Goal: Information Seeking & Learning: Learn about a topic

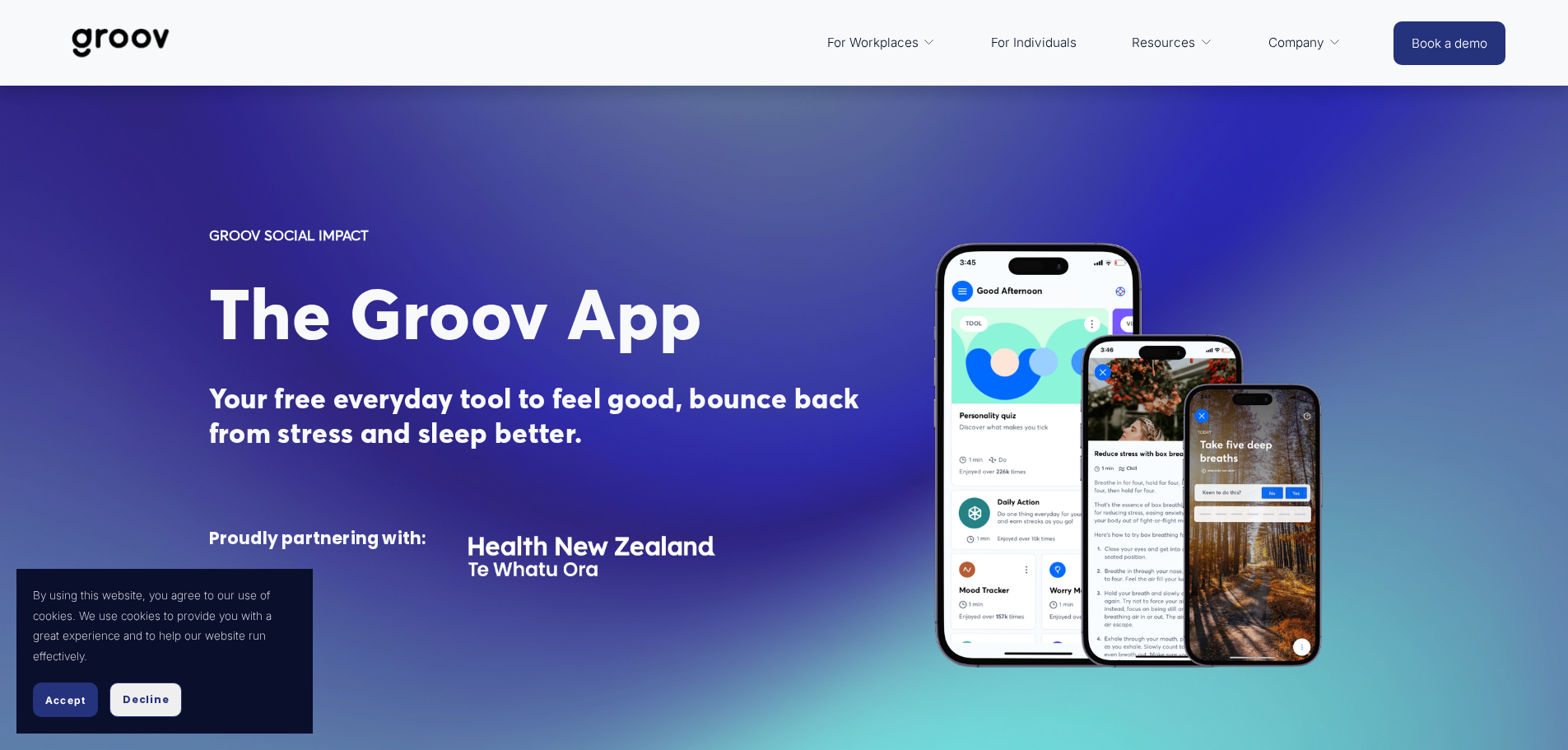
click at [144, 699] on span "Decline" at bounding box center [145, 700] width 46 height 15
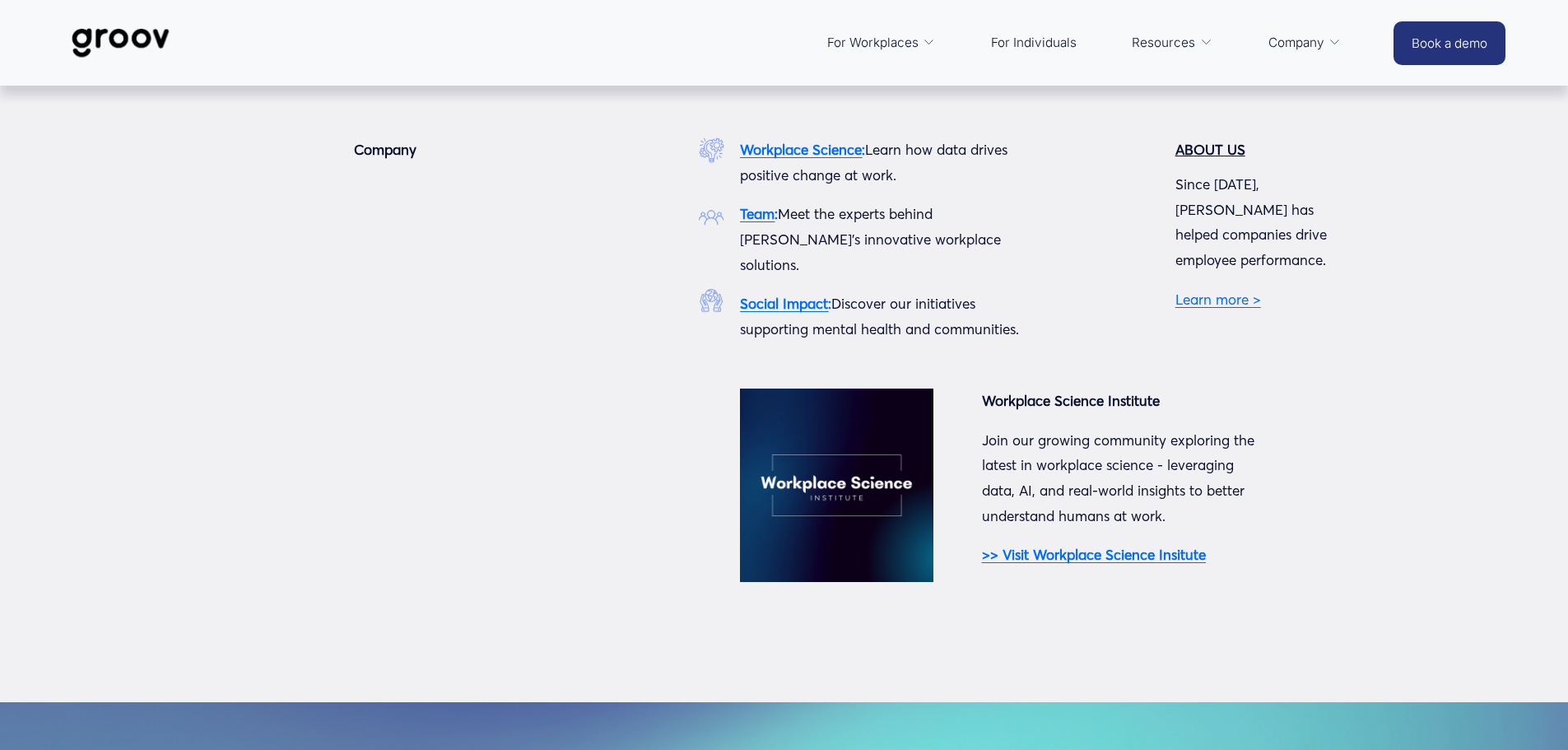
click at [1228, 291] on link "Learn more >" at bounding box center [1218, 299] width 86 height 17
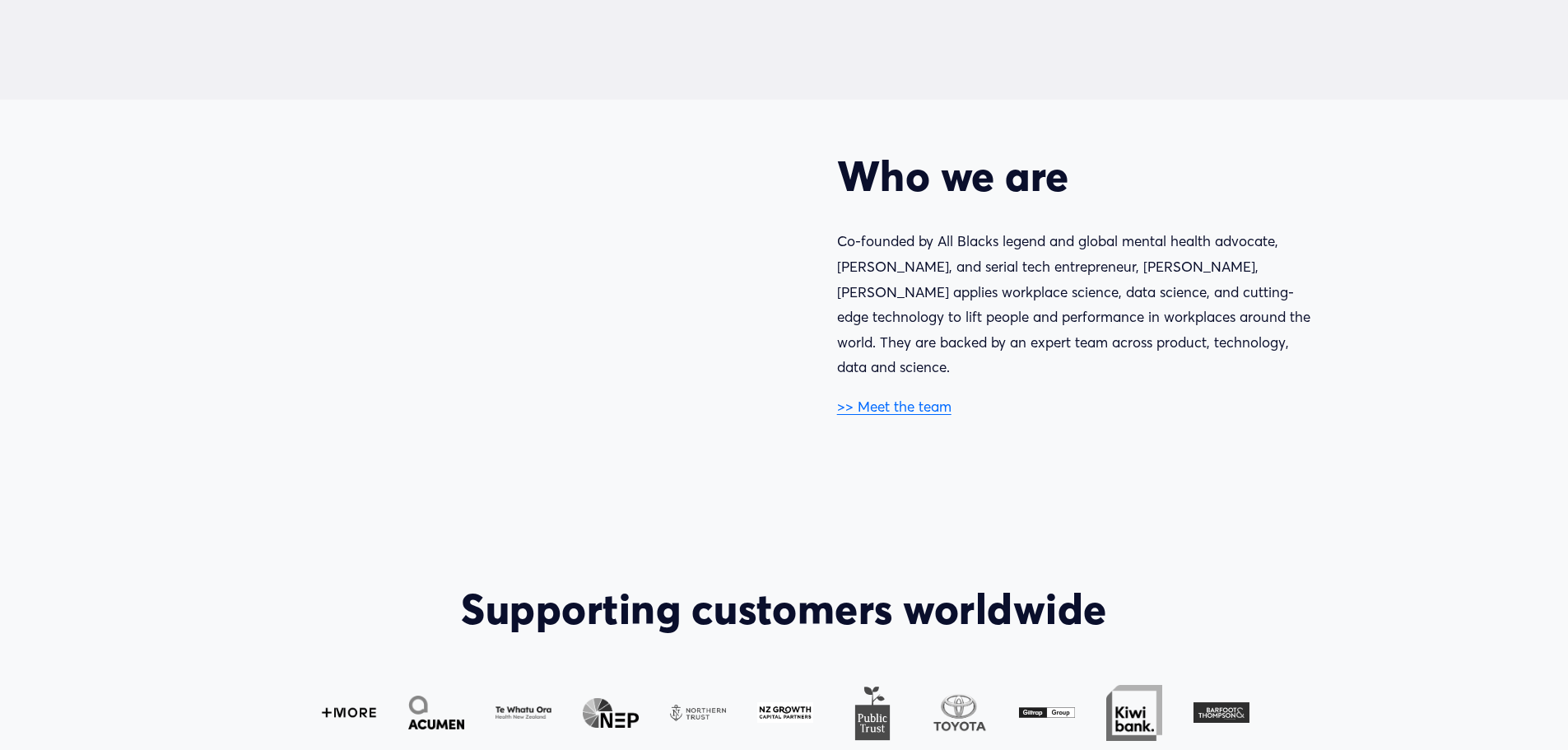
scroll to position [905, 0]
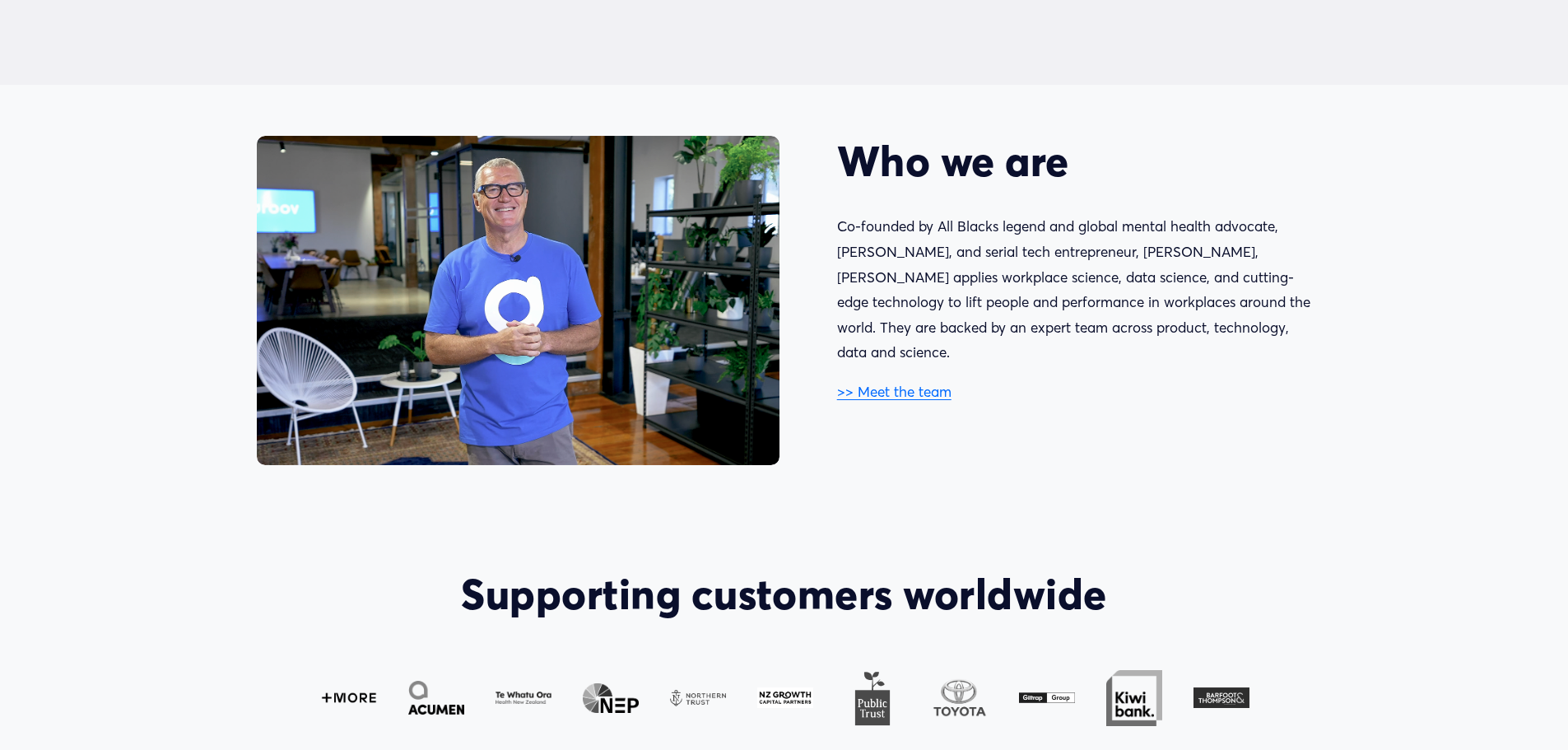
click at [863, 252] on p "Co-founded by All Blacks legend and global mental health advocate, Sir John Kir…" at bounding box center [1073, 290] width 474 height 151
drag, startPoint x: 863, startPoint y: 252, endPoint x: 884, endPoint y: 251, distance: 21.0
click at [884, 251] on p "Co-founded by All Blacks legend and global mental health advocate, Sir John Kir…" at bounding box center [1073, 290] width 474 height 151
copy p "John Kirwan"
click at [900, 382] on link ">> Meet the team" at bounding box center [894, 391] width 114 height 17
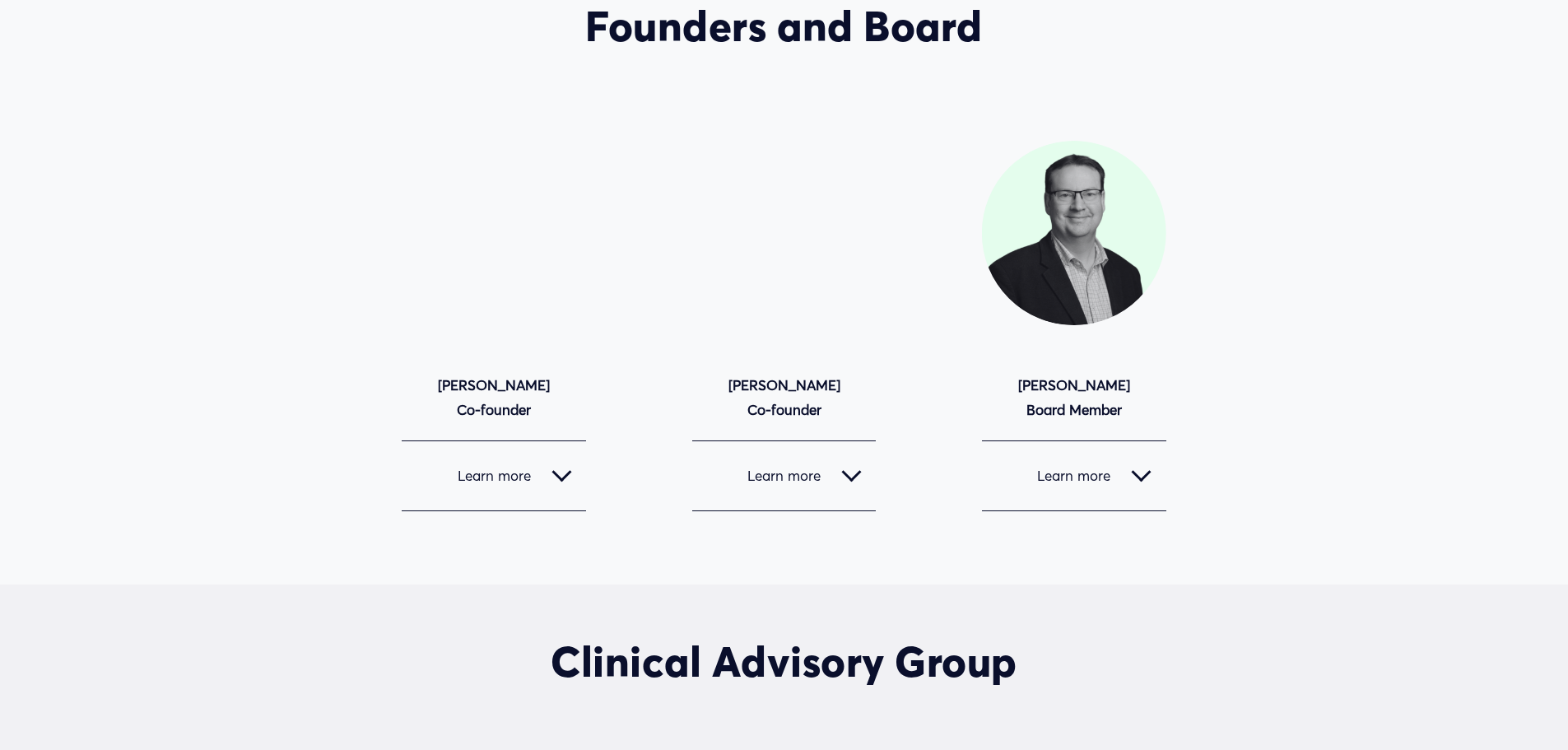
scroll to position [1482, 0]
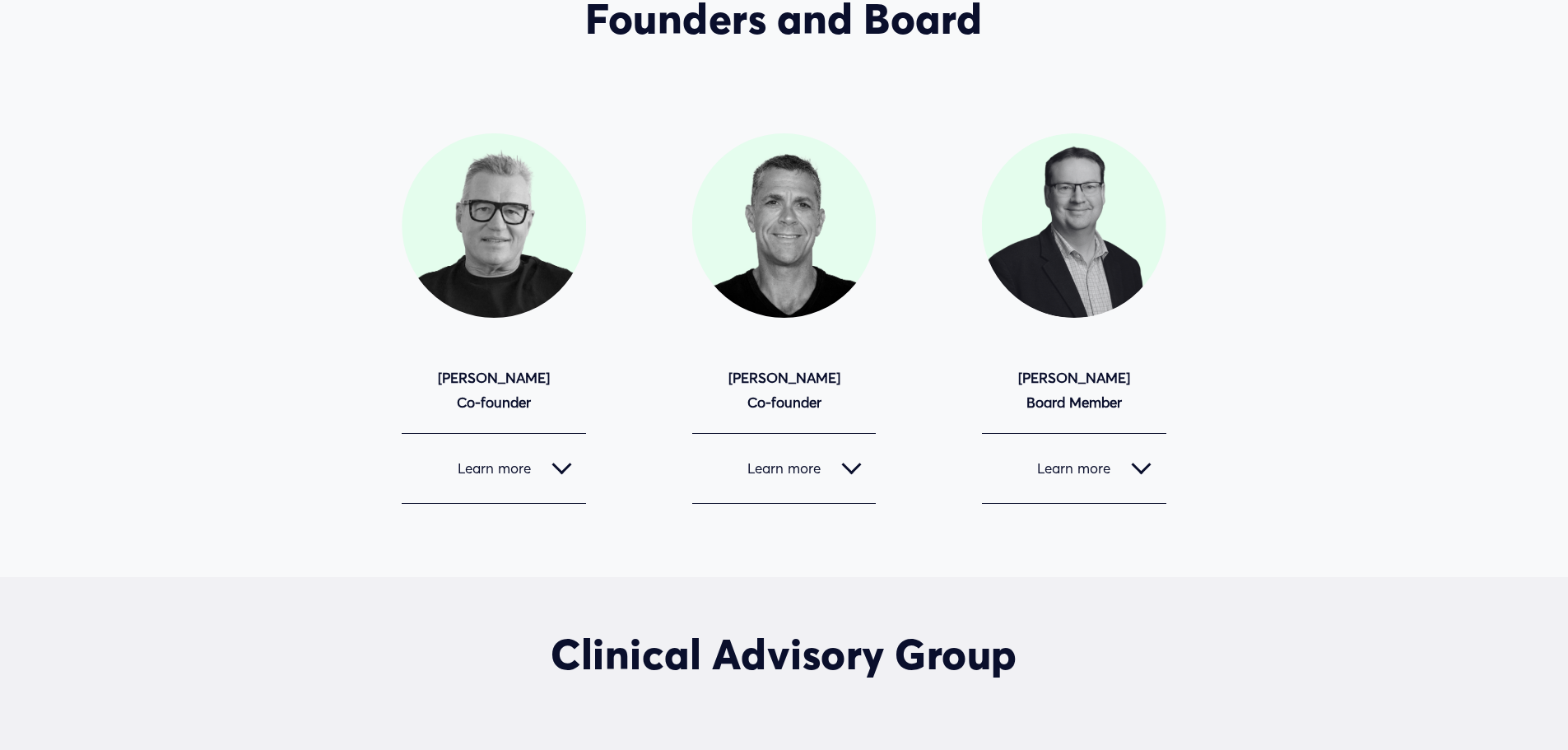
click at [800, 466] on span "Learn more" at bounding box center [774, 468] width 135 height 17
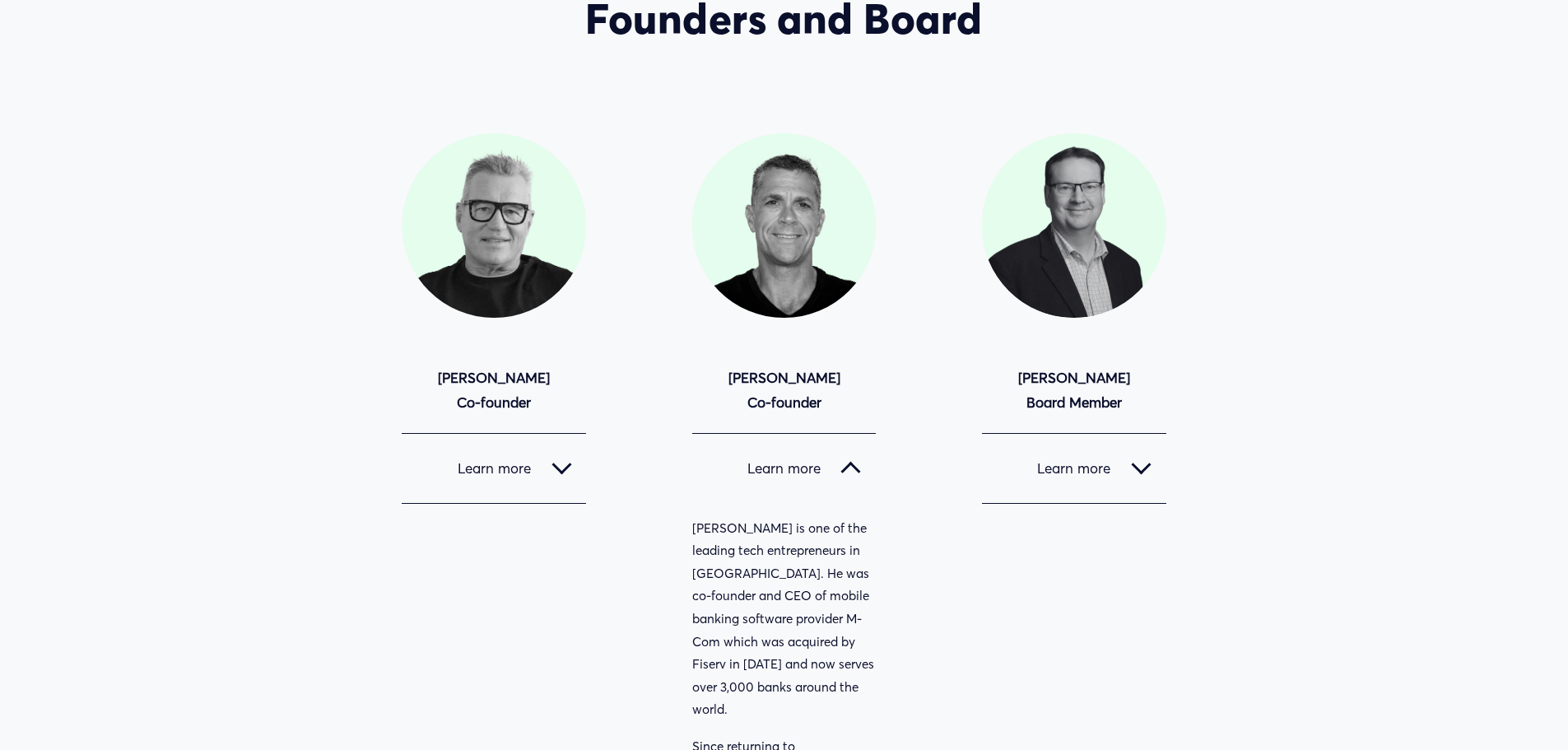
click at [1044, 477] on span "Learn more" at bounding box center [1064, 468] width 135 height 17
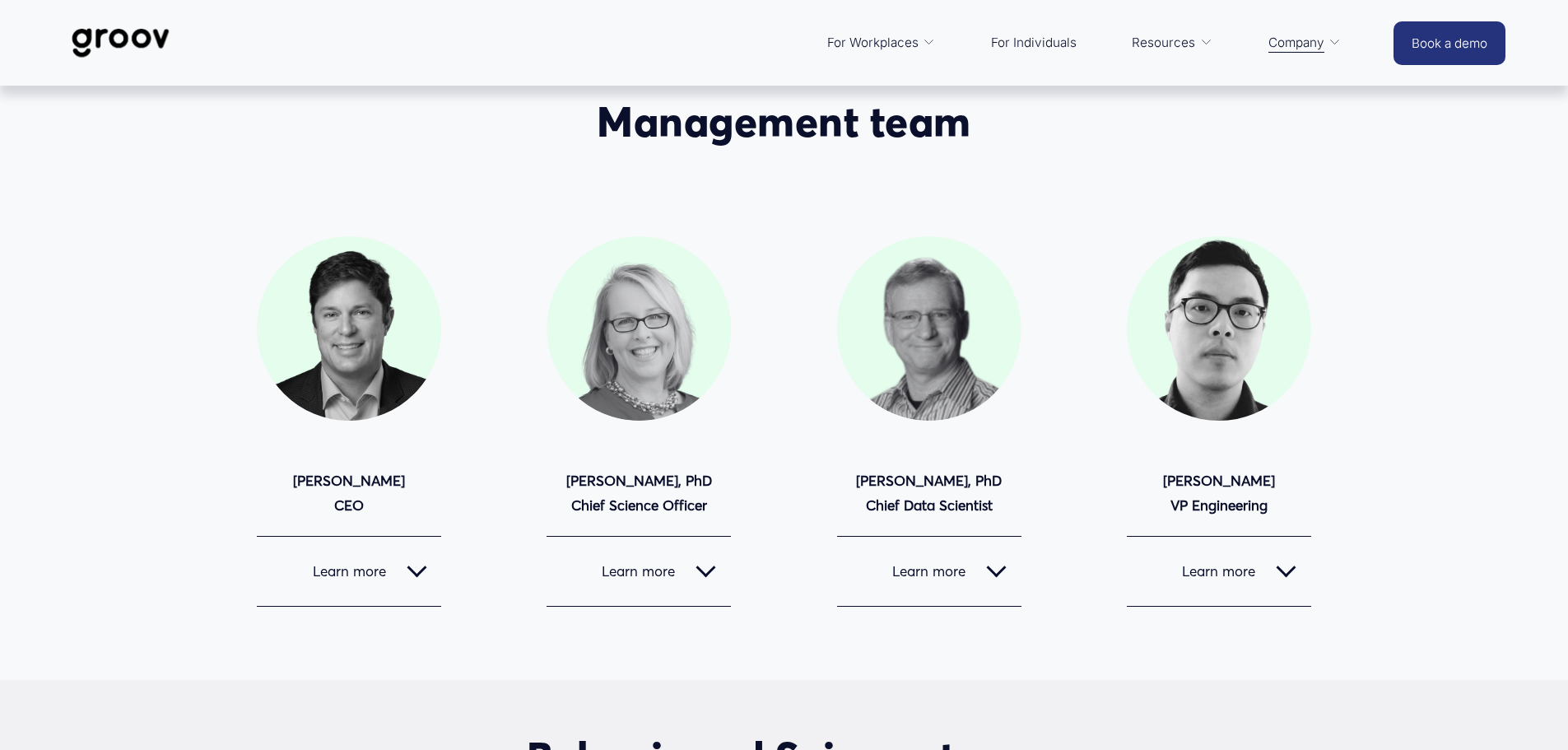
scroll to position [0, 0]
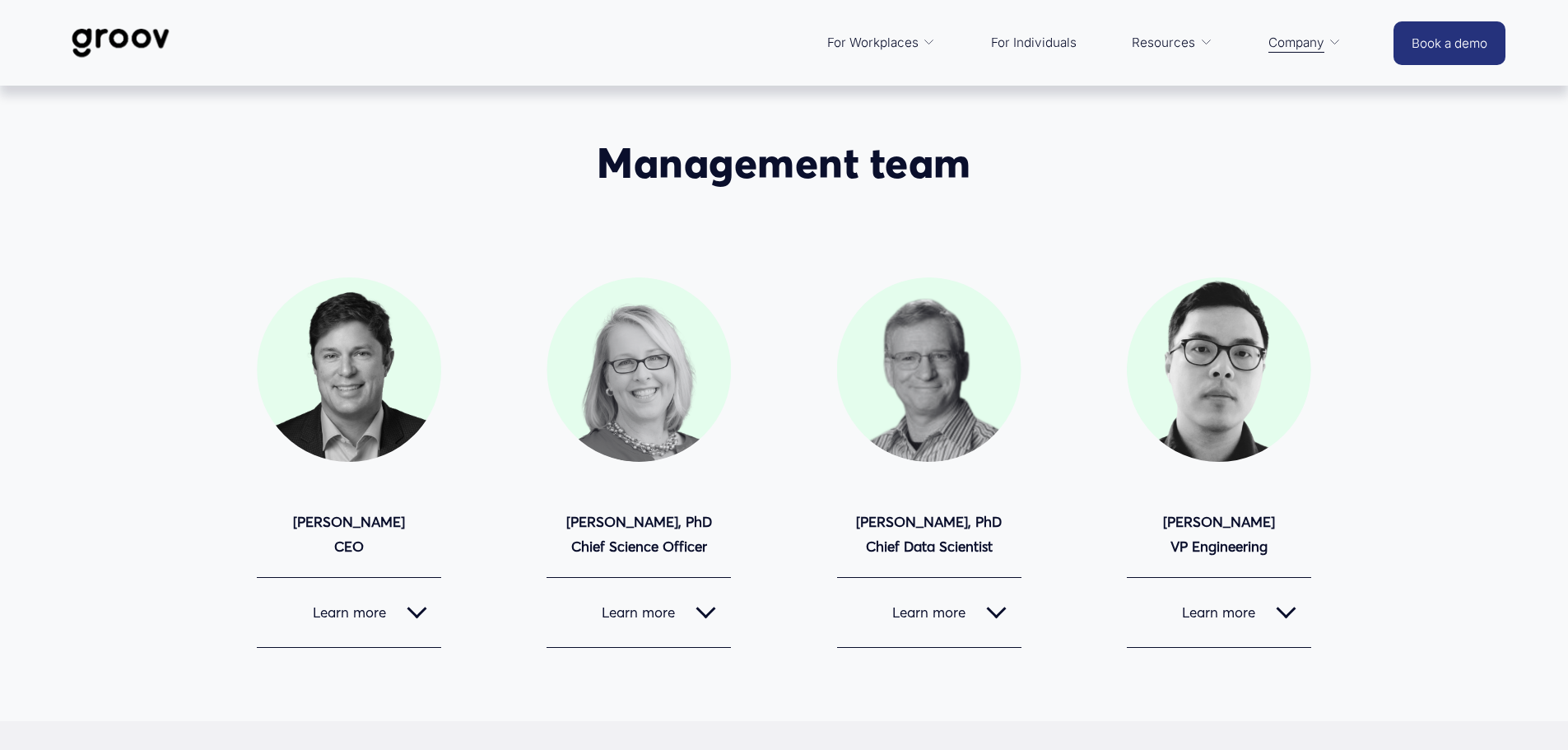
click at [1049, 45] on link "For Individuals" at bounding box center [1033, 43] width 102 height 39
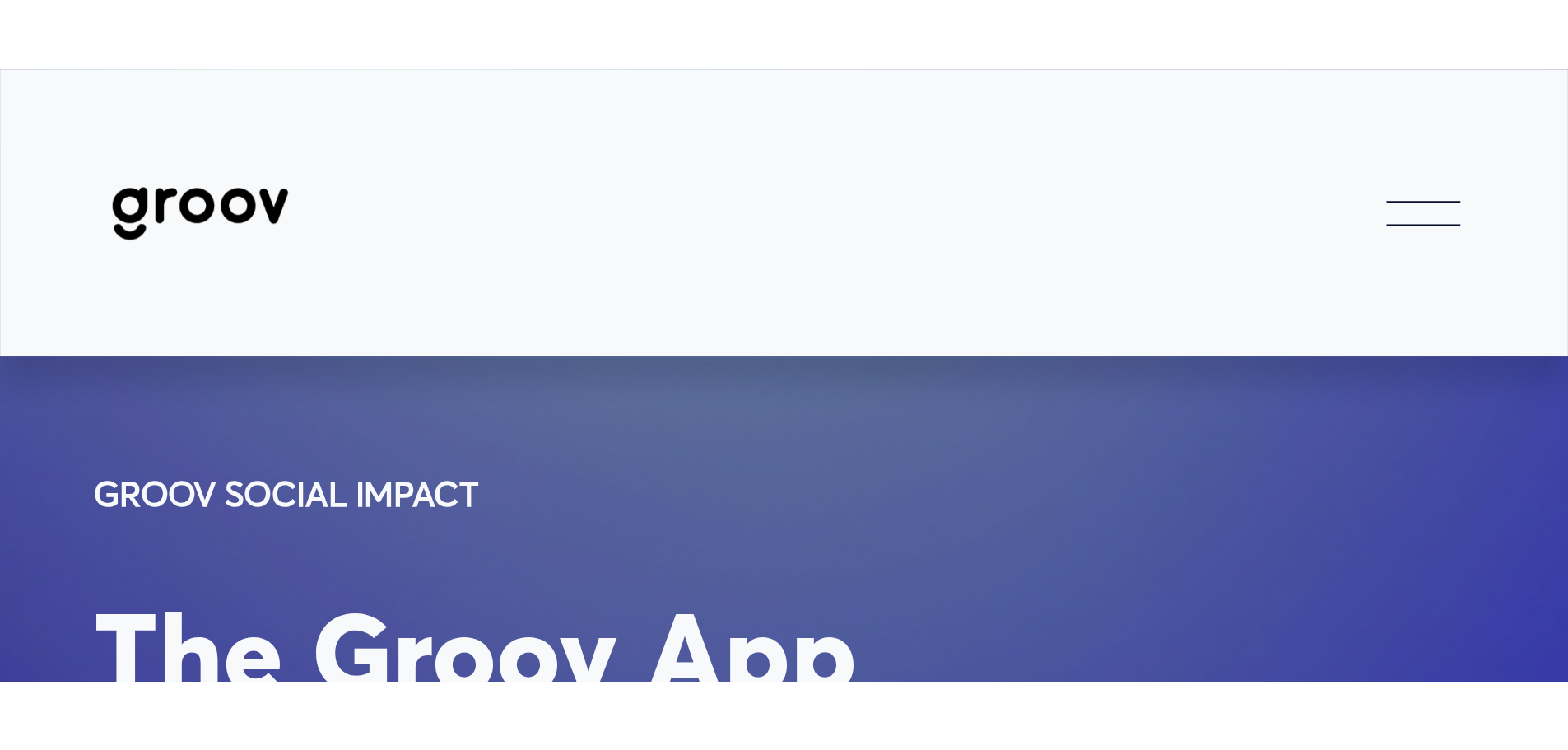
scroll to position [329, 0]
